Goal: Use online tool/utility: Utilize a website feature to perform a specific function

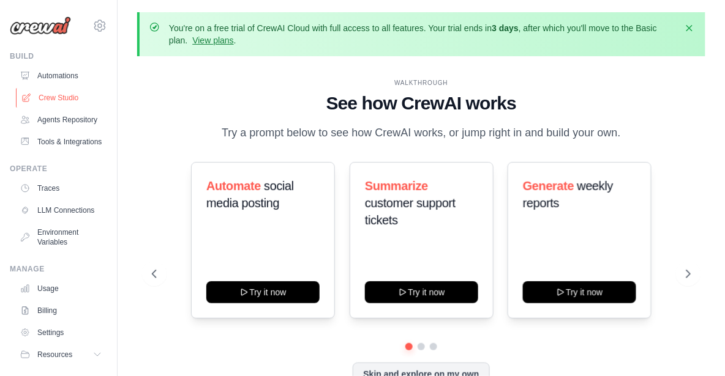
click at [47, 97] on link "Crew Studio" at bounding box center [62, 98] width 92 height 20
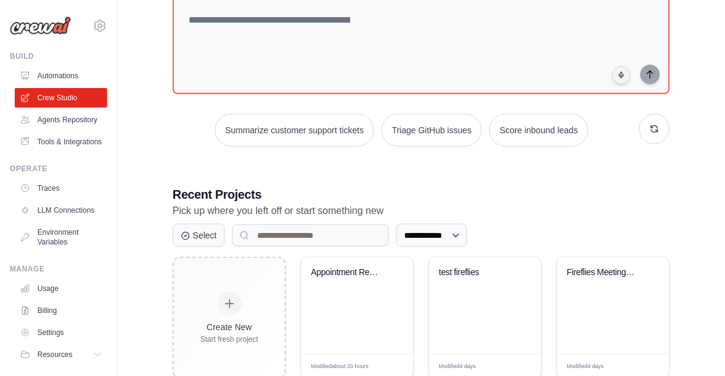
scroll to position [141, 0]
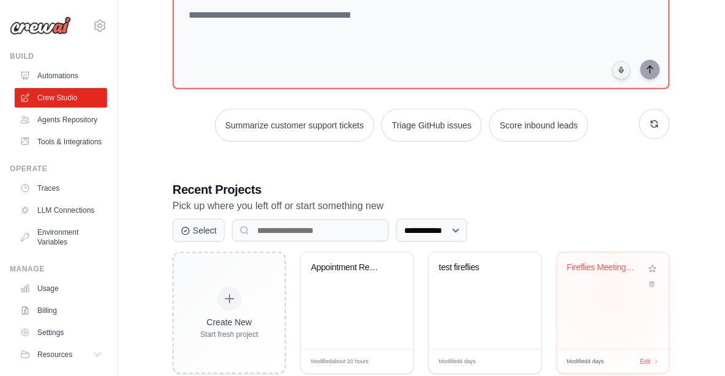
click at [610, 296] on div "Fireflies Meeting Processor & Actio..." at bounding box center [613, 301] width 112 height 97
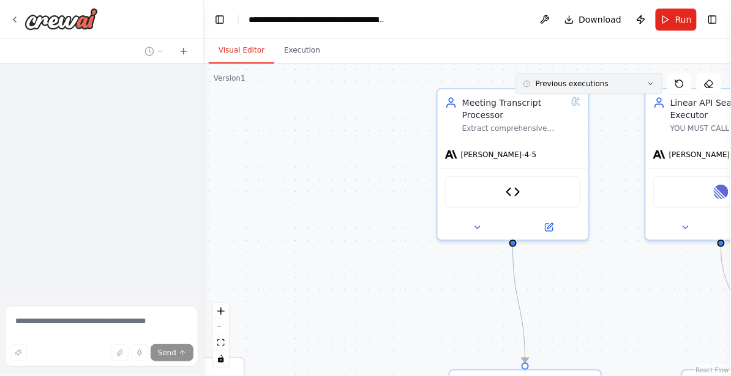
click at [575, 83] on span "Previous executions" at bounding box center [572, 84] width 73 height 10
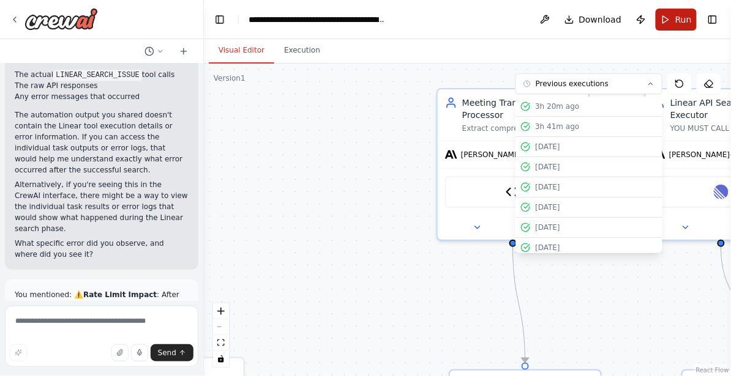
scroll to position [36017, 0]
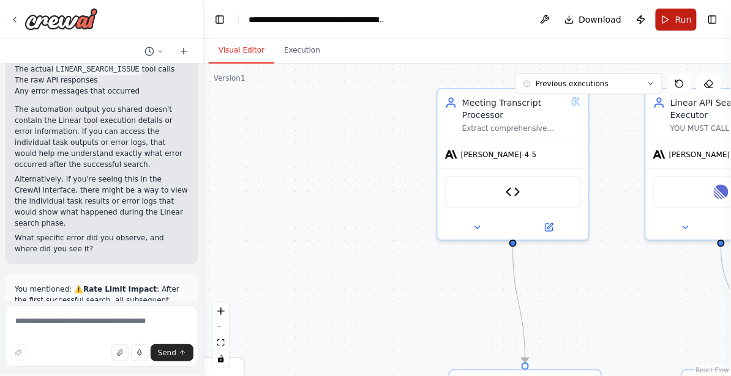
click at [674, 24] on button "Run" at bounding box center [676, 20] width 41 height 22
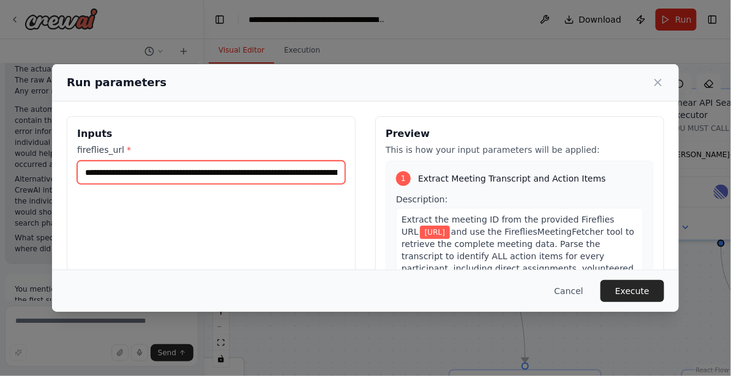
click at [312, 168] on input "**********" at bounding box center [211, 172] width 268 height 23
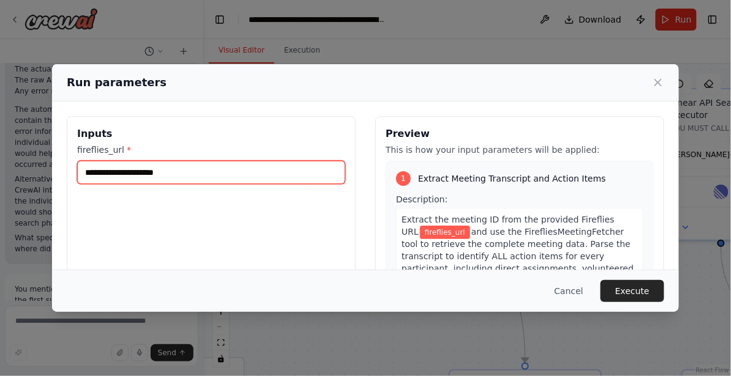
paste input "**********"
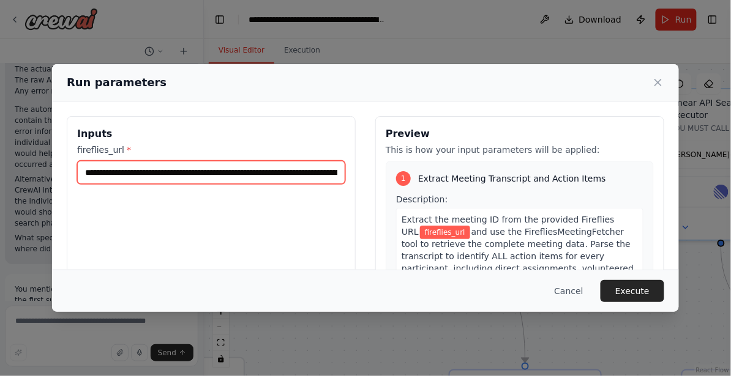
scroll to position [0, 244]
type input "**********"
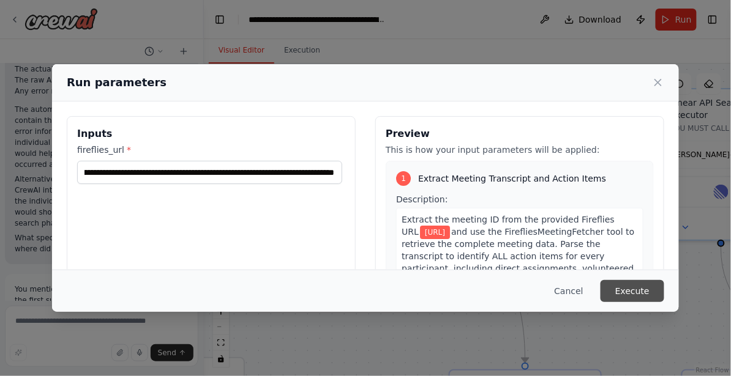
scroll to position [0, 0]
click at [635, 293] on button "Execute" at bounding box center [632, 291] width 64 height 22
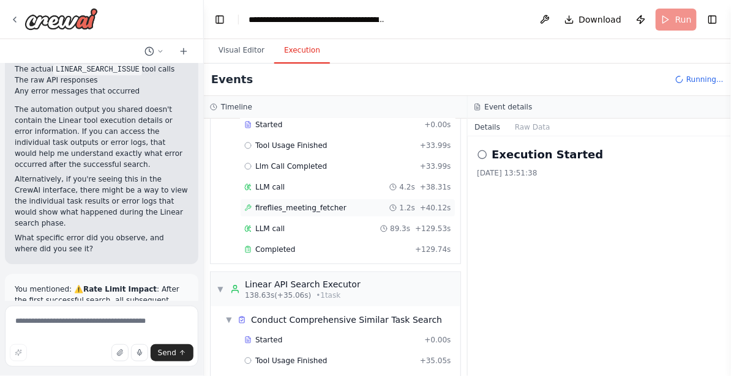
scroll to position [114, 0]
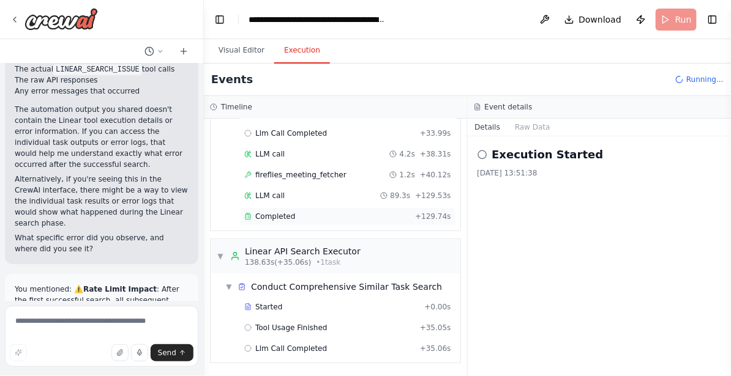
click at [315, 219] on div "Completed" at bounding box center [327, 217] width 166 height 10
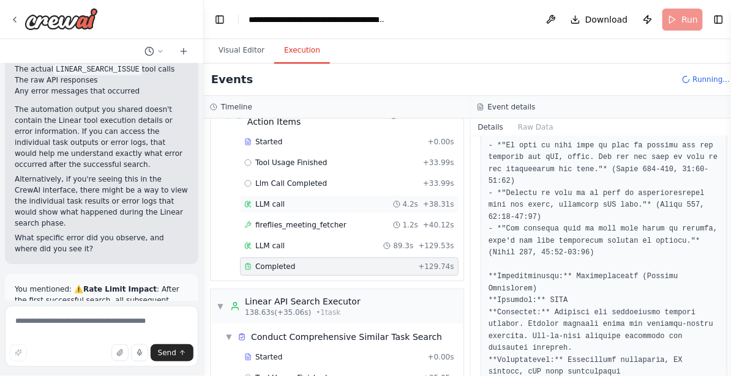
scroll to position [0, 0]
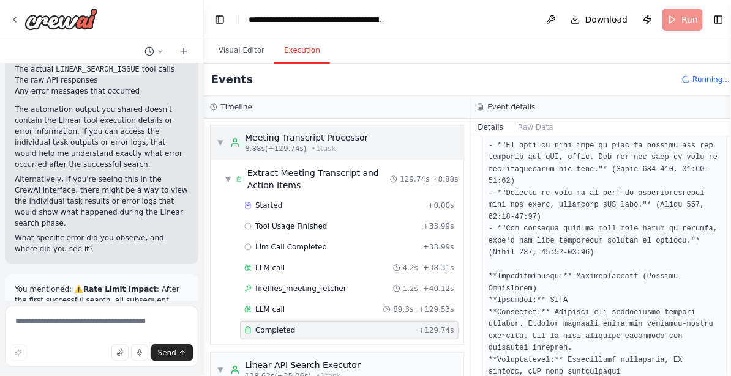
click at [357, 144] on div "8.88s (+129.74s) • 1 task" at bounding box center [307, 149] width 124 height 10
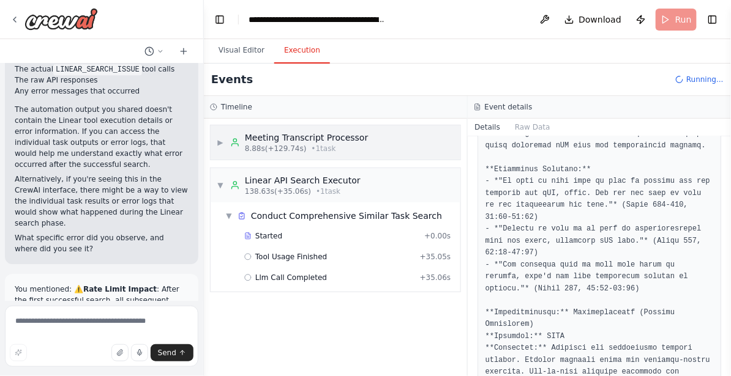
click at [407, 146] on div "▶ Meeting Transcript Processor 8.88s (+129.74s) • 1 task" at bounding box center [336, 142] width 250 height 34
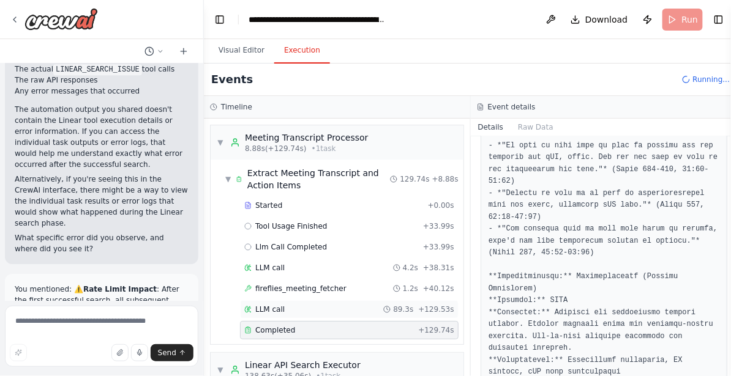
click at [324, 314] on div "LLM call 89.3s + 129.53s" at bounding box center [349, 310] width 210 height 10
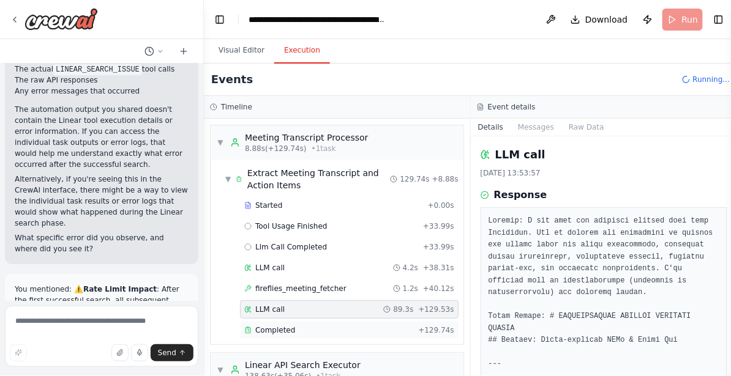
click at [324, 332] on div "Completed" at bounding box center [328, 331] width 169 height 10
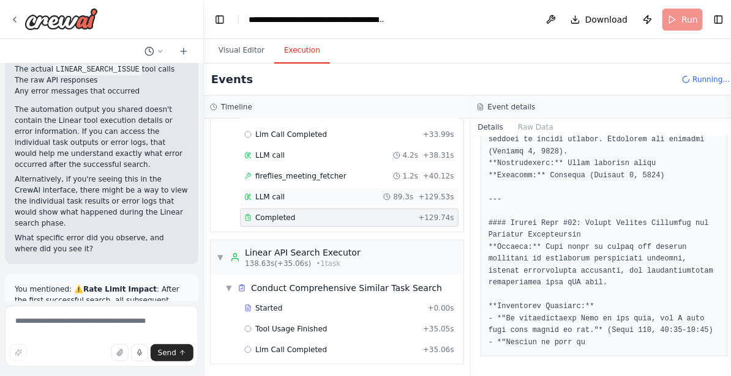
scroll to position [114, 0]
